Goal: Information Seeking & Learning: Learn about a topic

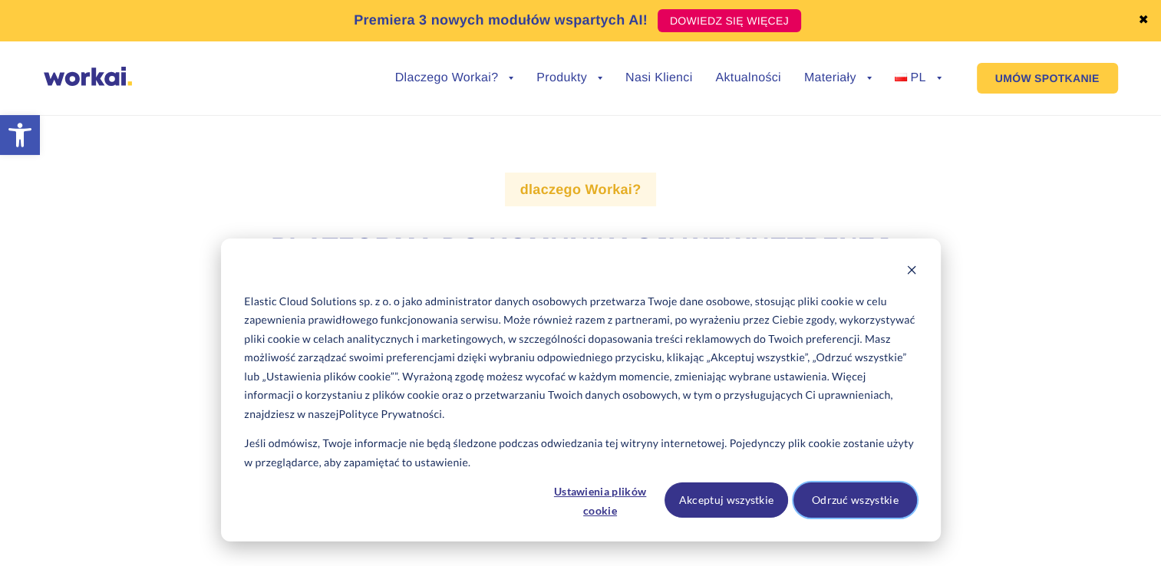
click at [844, 494] on button "Odrzuć wszystkie" at bounding box center [854, 499] width 123 height 35
